Goal: Transaction & Acquisition: Purchase product/service

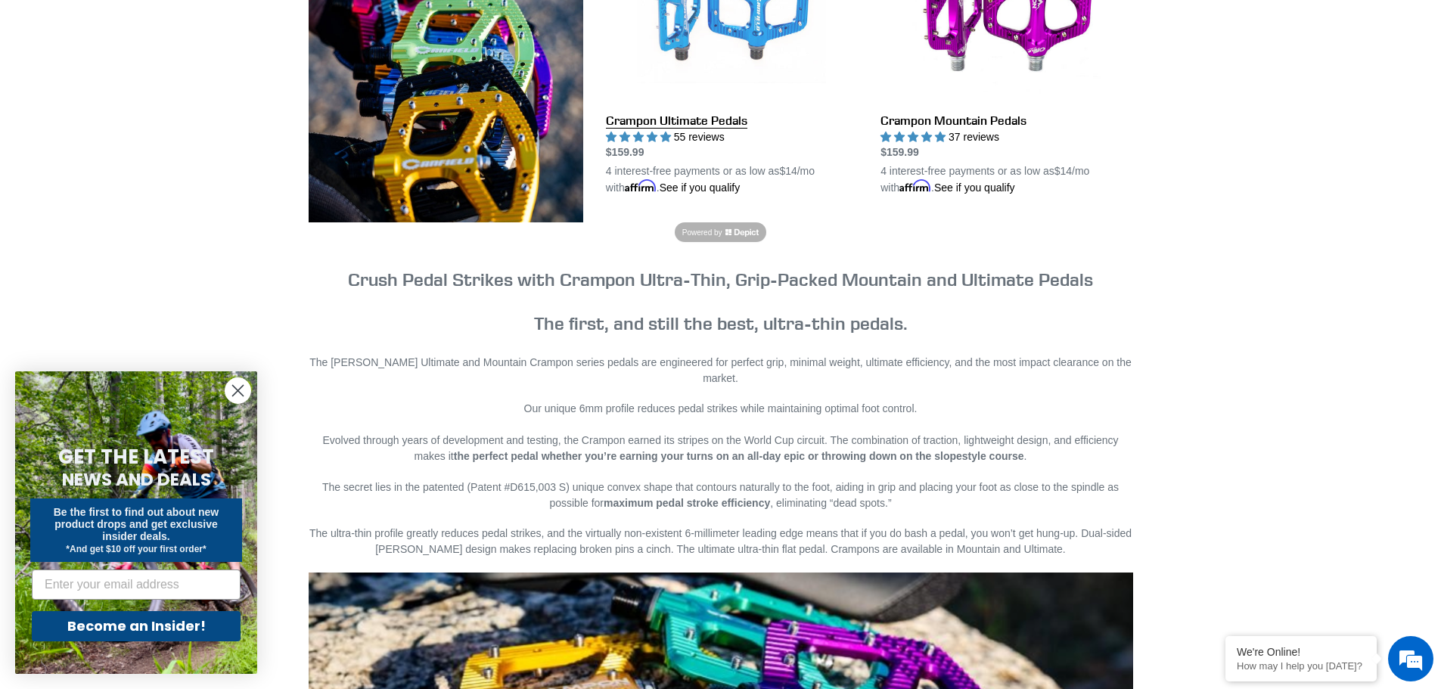
click at [720, 57] on link "Crampon Ultimate Pedals" at bounding box center [732, 55] width 252 height 284
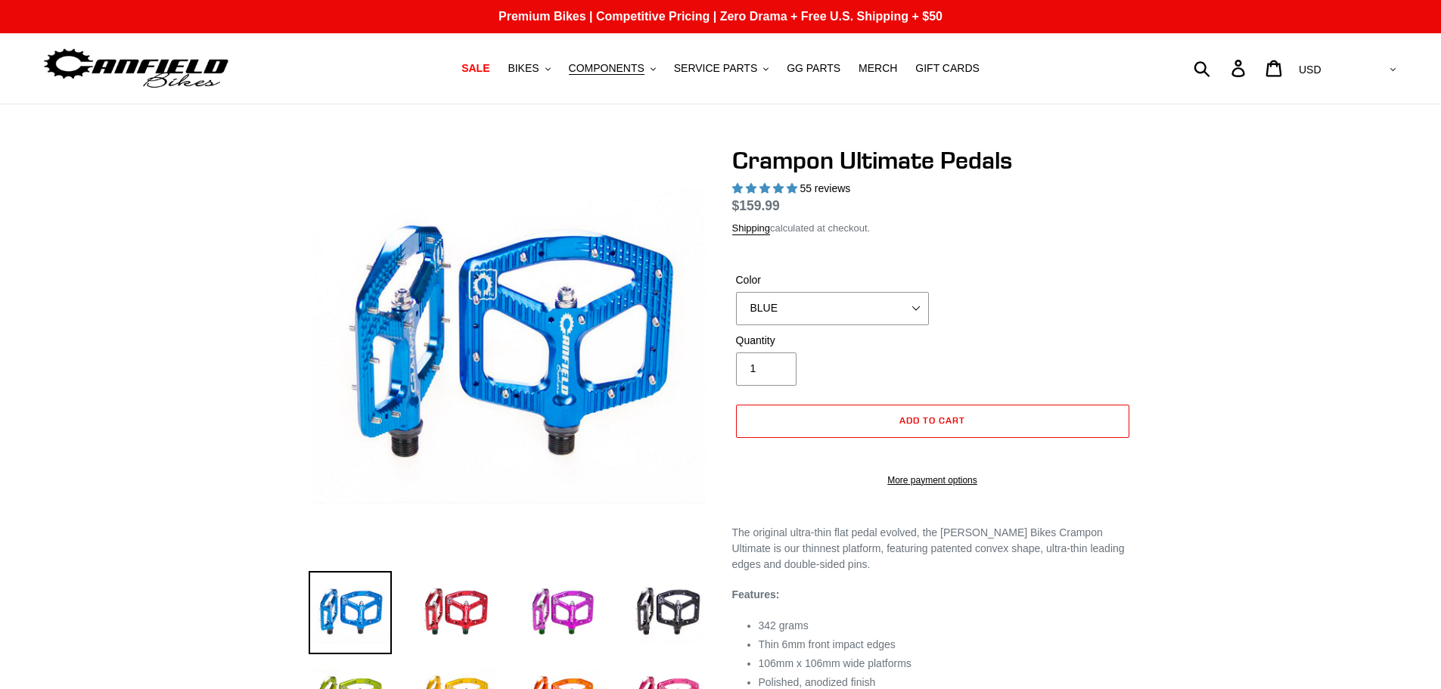
select select "highest-rating"
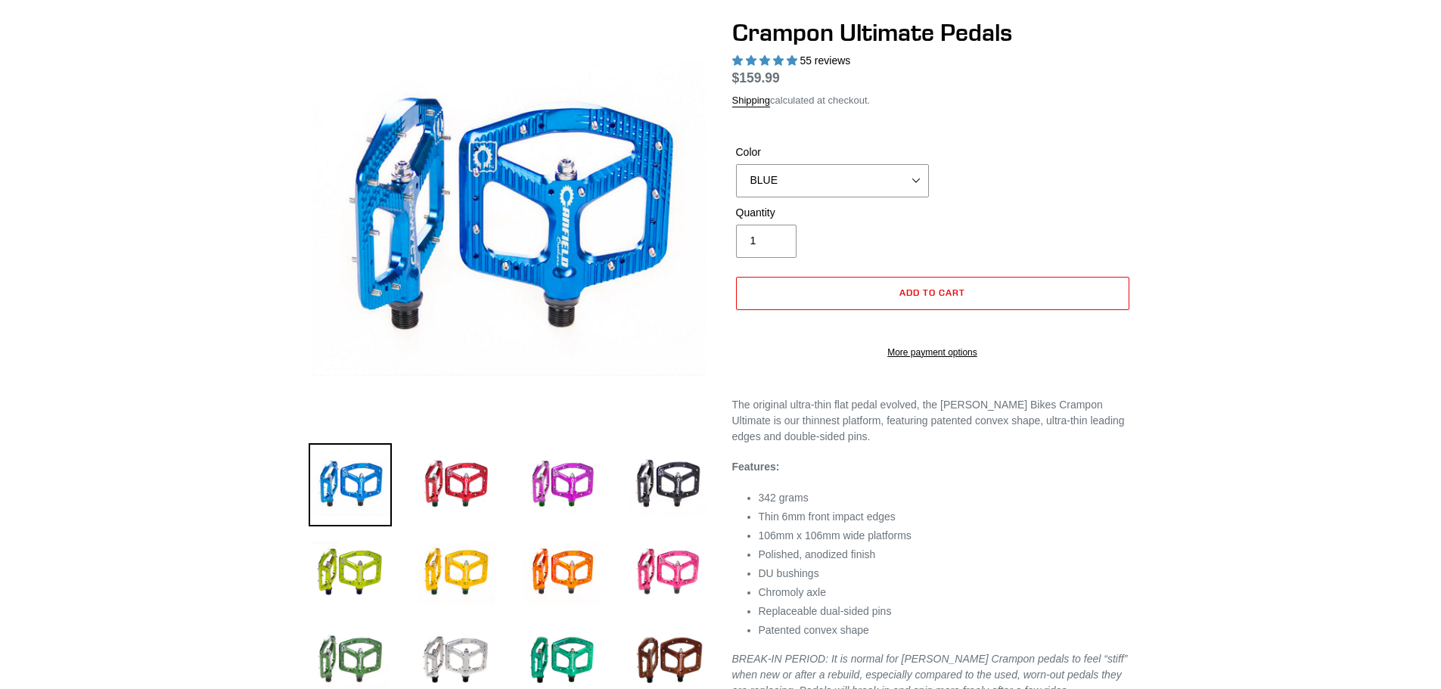
scroll to position [227, 0]
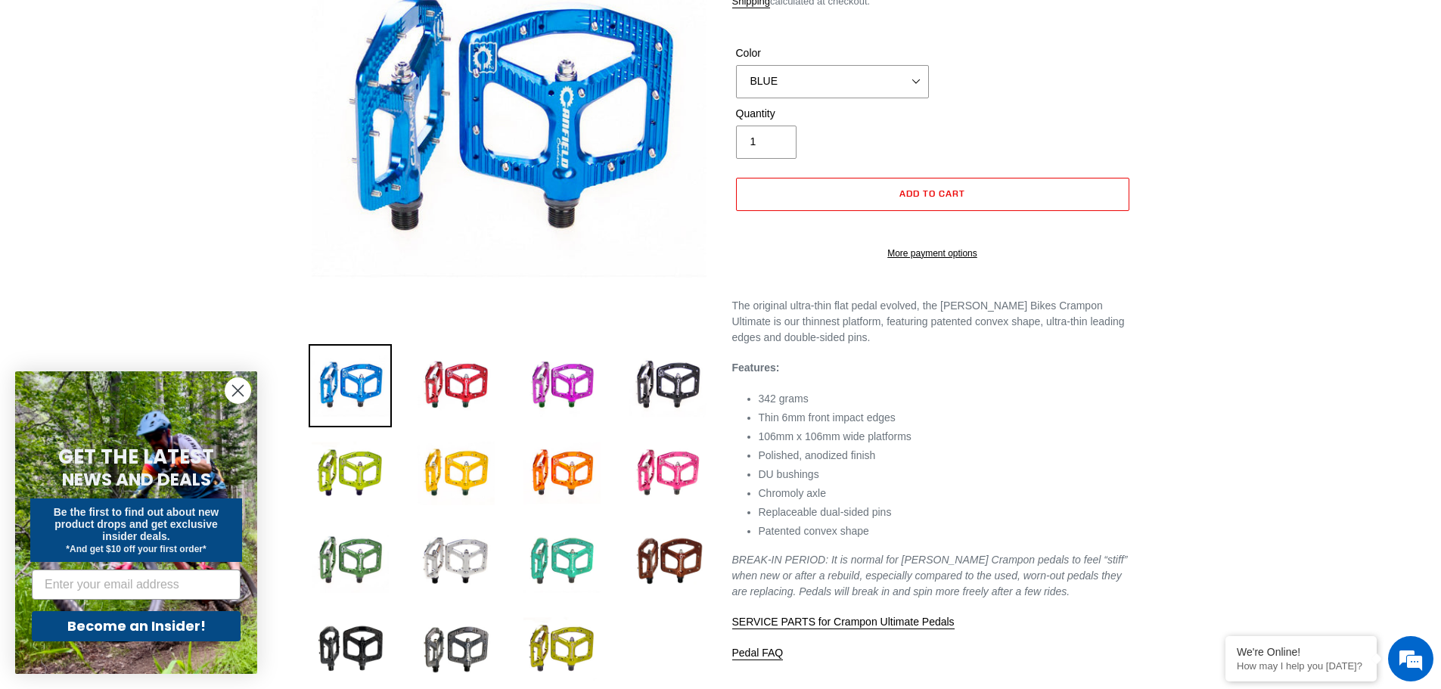
click at [576, 556] on img at bounding box center [561, 561] width 83 height 83
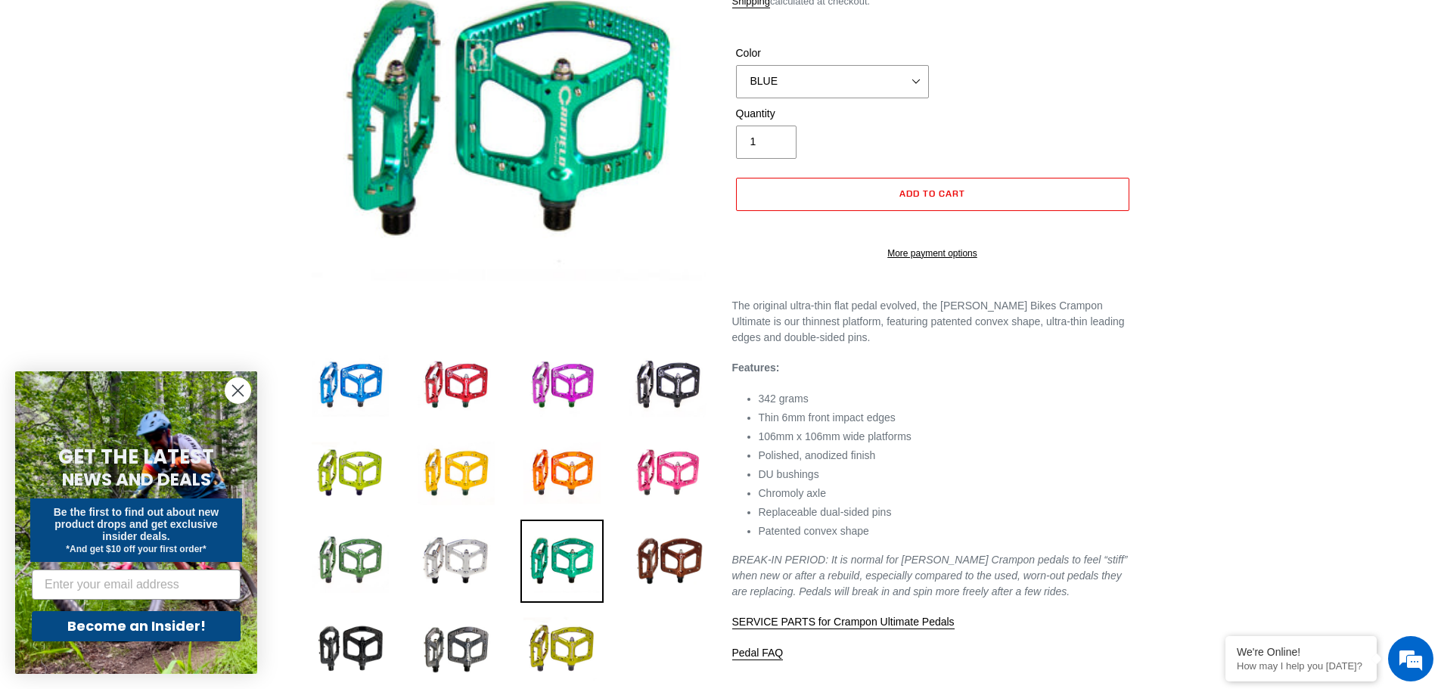
scroll to position [151, 0]
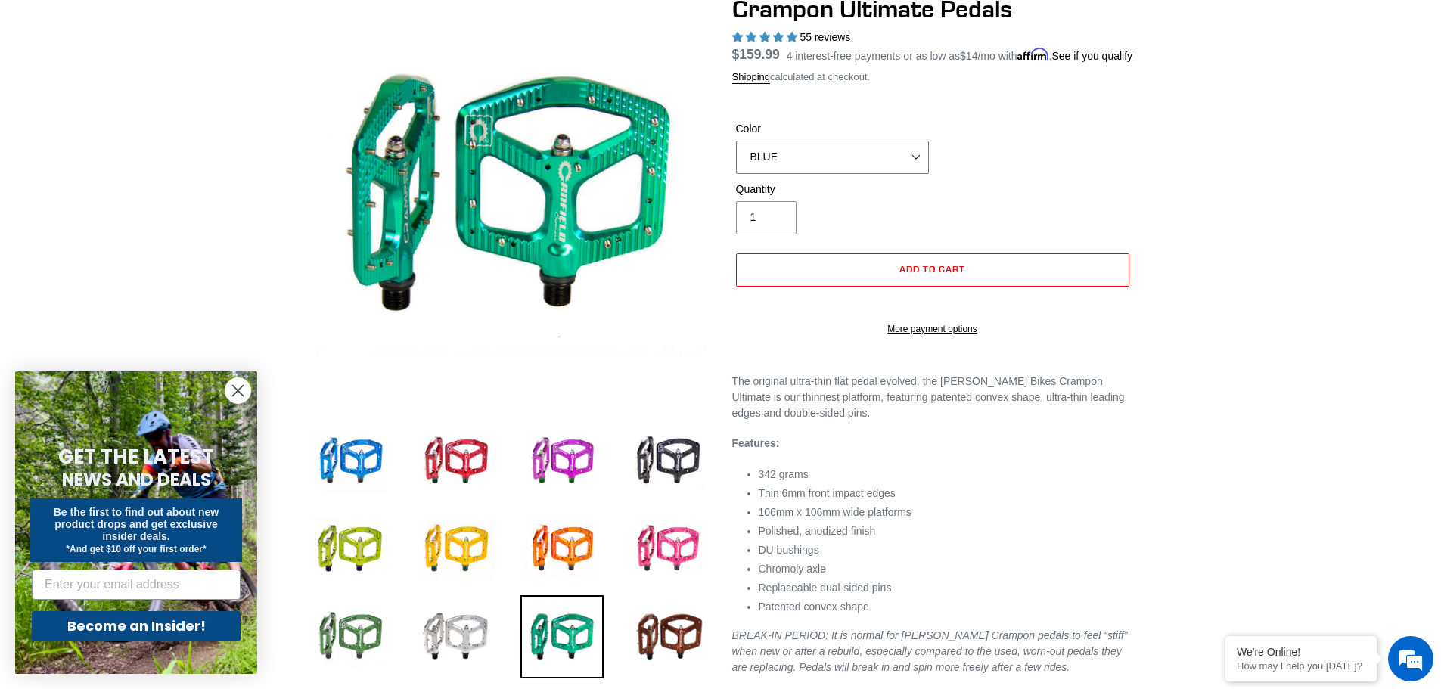
click at [892, 174] on select "BLUE RED PURPLE STEALTH BRONZE GREY TURQUOISE BLACK POLISHED BAJA GOLD PNW GREE…" at bounding box center [832, 157] width 193 height 33
select select "TURQUOISE"
click at [736, 158] on select "BLUE RED PURPLE STEALTH BRONZE GREY TURQUOISE BLACK POLISHED BAJA GOLD PNW GREE…" at bounding box center [832, 157] width 193 height 33
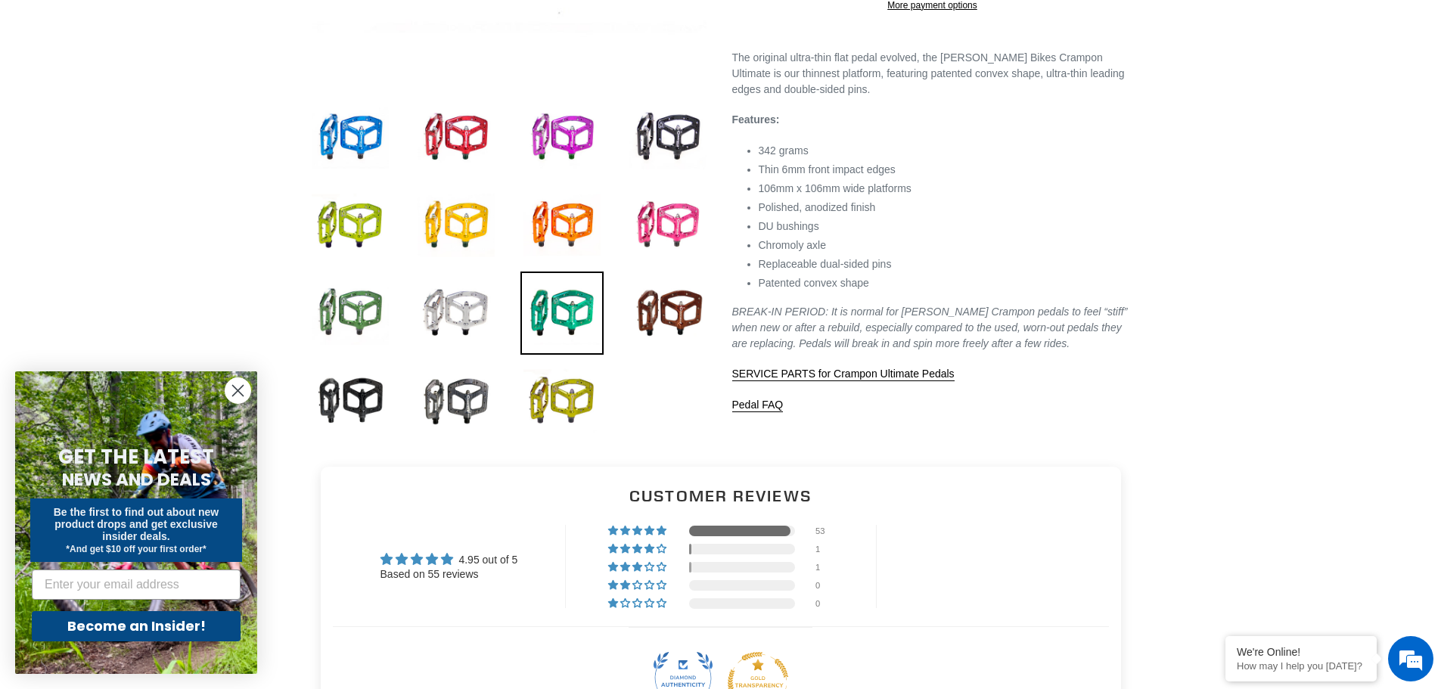
scroll to position [529, 0]
